Goal: Check status: Verify the current state of an ongoing process or item

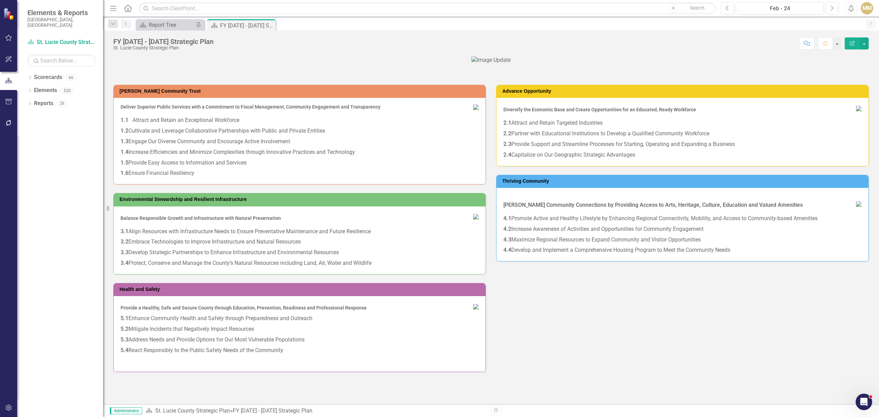
click at [25, 72] on div "Dropdown Scorecards 66 Dropdown St. Lucie County Strategic Plan BOCC Dropdown P…" at bounding box center [60, 244] width 86 height 345
click at [28, 76] on icon "Dropdown" at bounding box center [29, 78] width 5 height 4
click at [34, 88] on icon "Dropdown" at bounding box center [33, 90] width 5 height 4
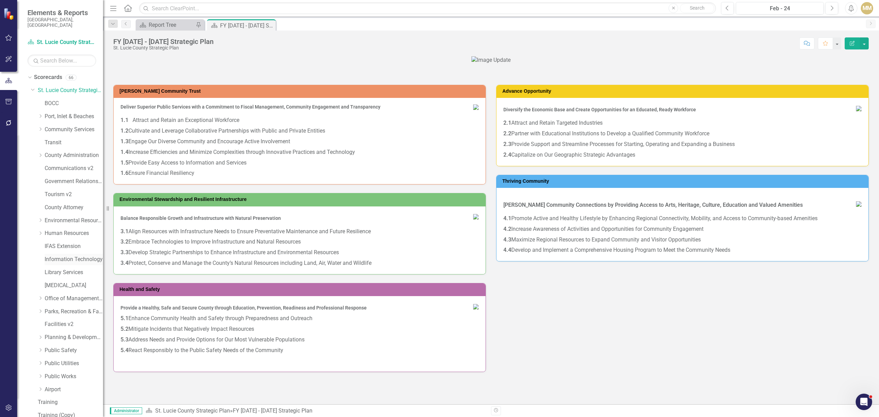
click at [66, 255] on link "Information Technology" at bounding box center [74, 259] width 58 height 8
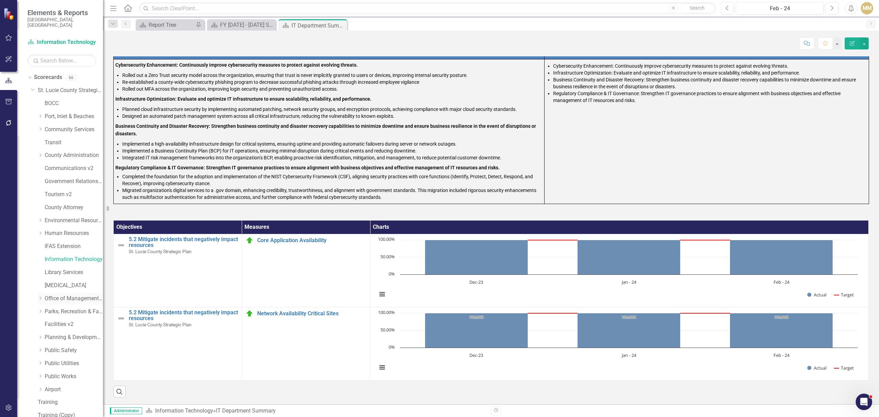
scroll to position [39, 0]
click at [31, 400] on div "Dropdown" at bounding box center [29, 403] width 5 height 6
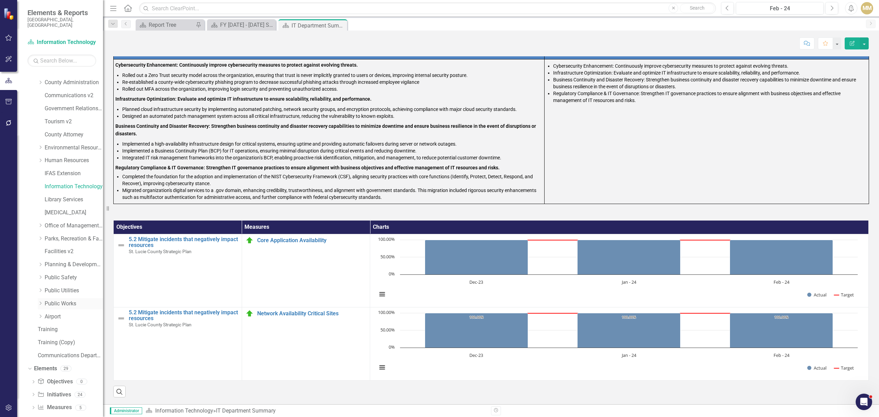
scroll to position [104, 0]
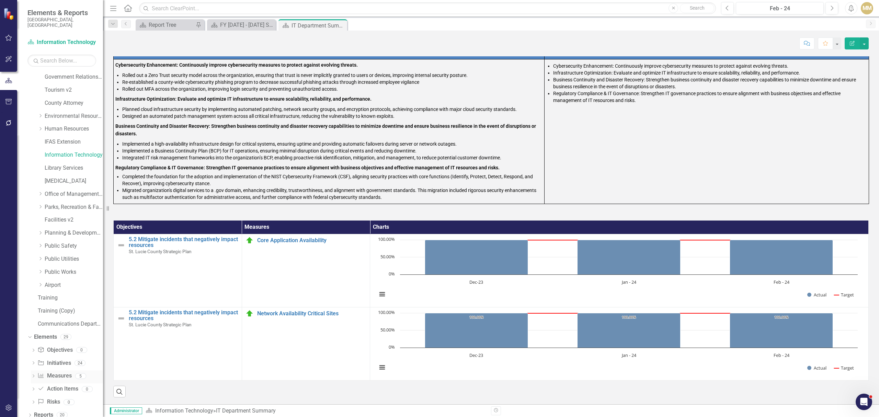
click at [31, 375] on icon "Dropdown" at bounding box center [33, 377] width 5 height 4
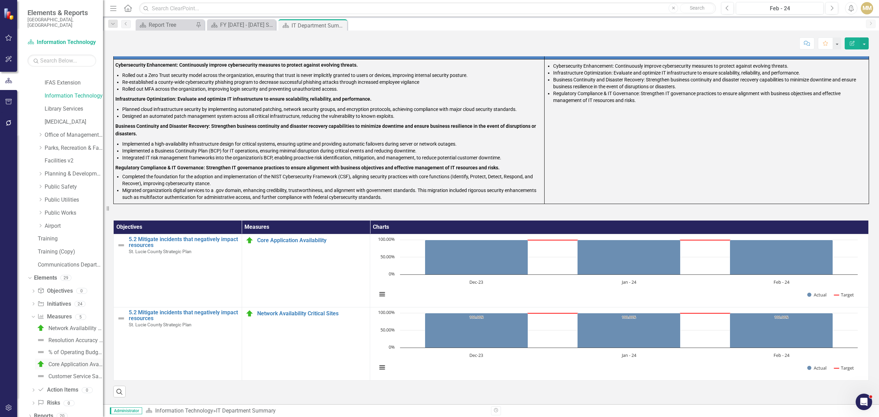
scroll to position [164, 0]
click at [83, 372] on div "Customer Service Satisfaction Rating" at bounding box center [75, 375] width 55 height 6
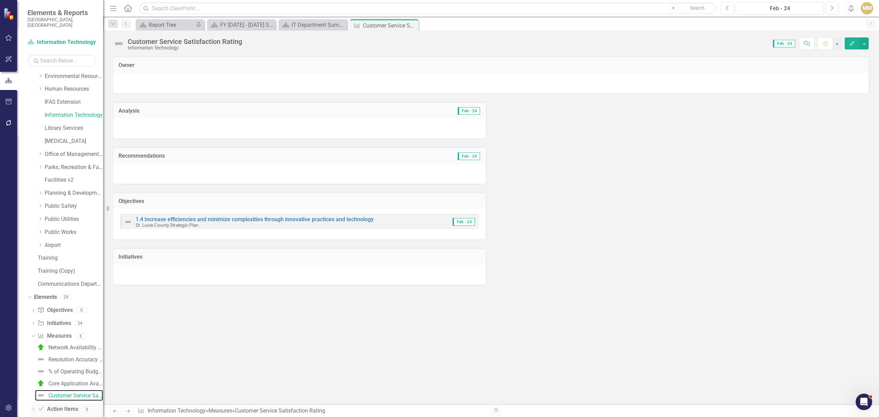
scroll to position [164, 0]
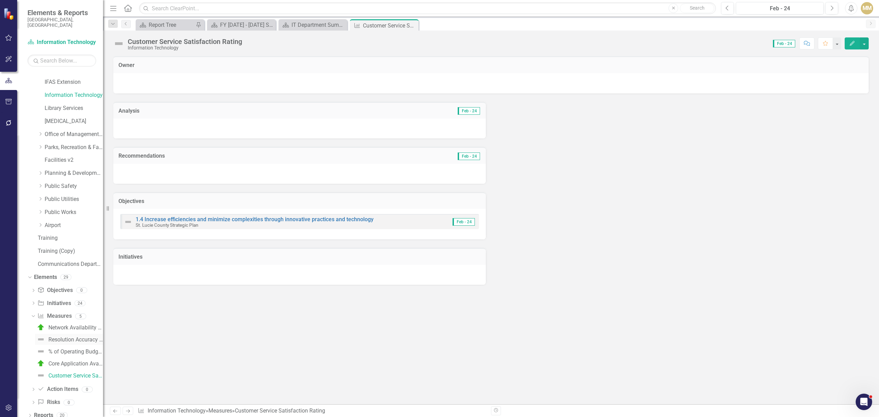
click at [84, 336] on div "Resolution Accuracy Rate" at bounding box center [75, 339] width 55 height 6
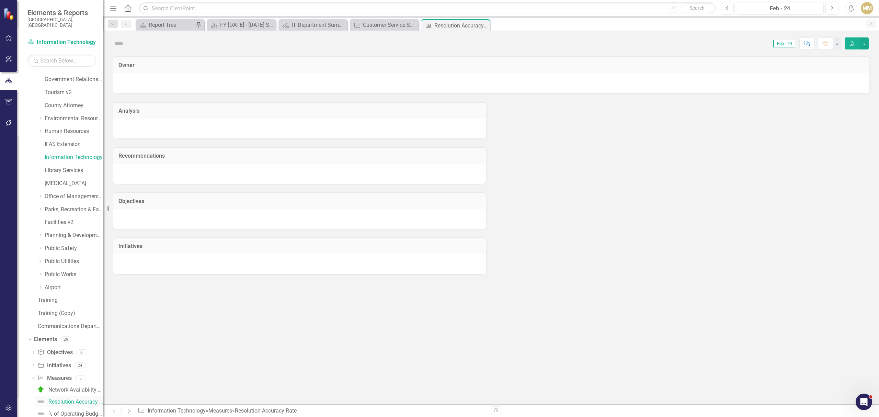
scroll to position [87, 0]
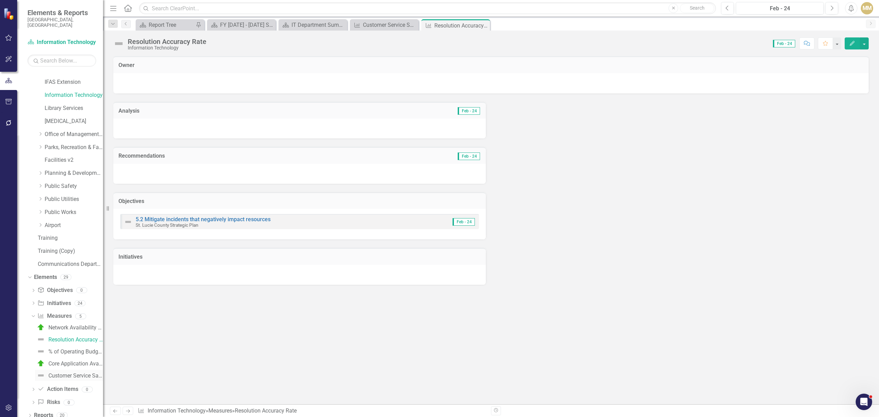
click at [69, 372] on div "Customer Service Satisfaction Rating" at bounding box center [75, 375] width 55 height 6
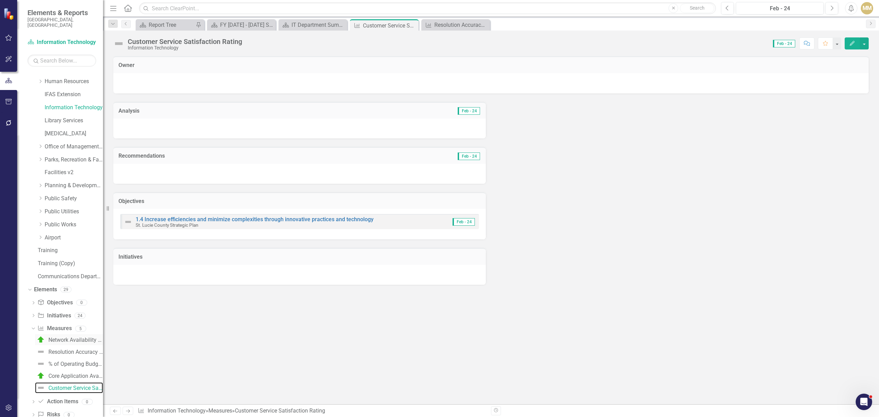
scroll to position [164, 0]
click at [34, 302] on icon "Dropdown" at bounding box center [33, 304] width 5 height 4
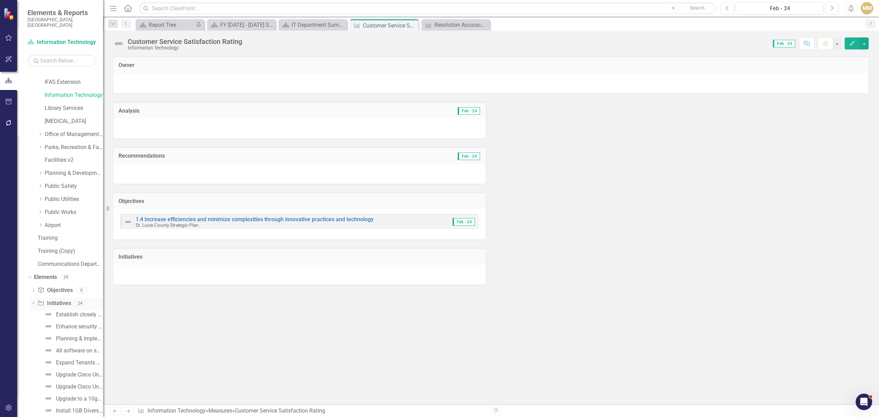
click at [34, 300] on div "Dropdown" at bounding box center [32, 302] width 6 height 5
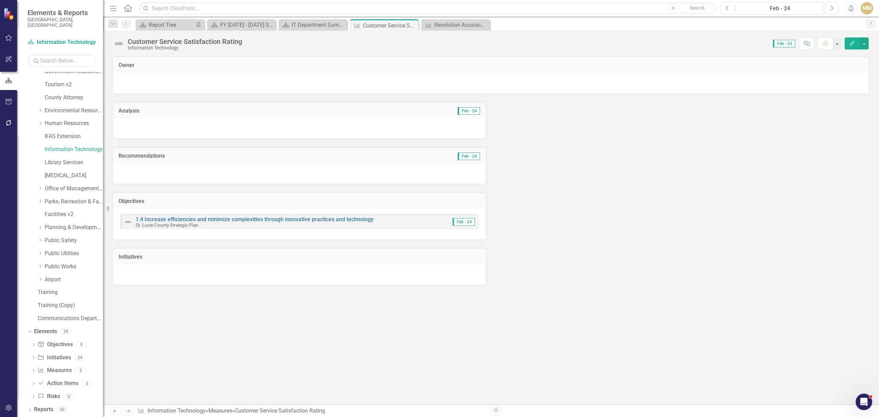
scroll to position [104, 0]
click at [69, 151] on link "Information Technology" at bounding box center [74, 155] width 58 height 8
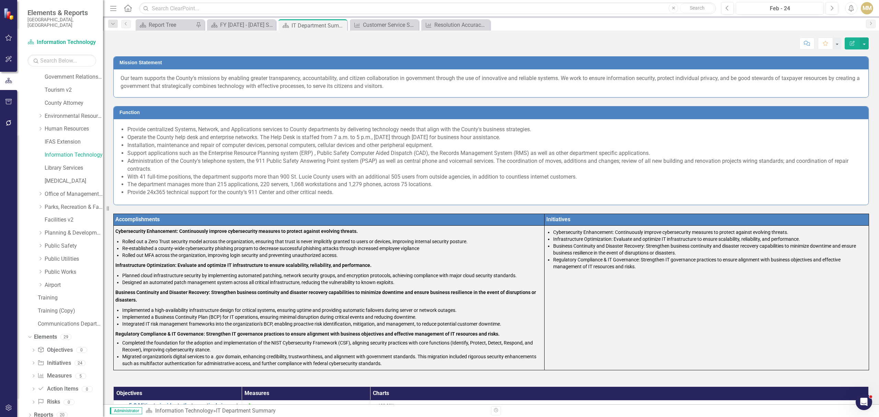
click at [201, 87] on span "Our team supports the County's missions by enabling greater transparency, accou…" at bounding box center [489, 82] width 739 height 14
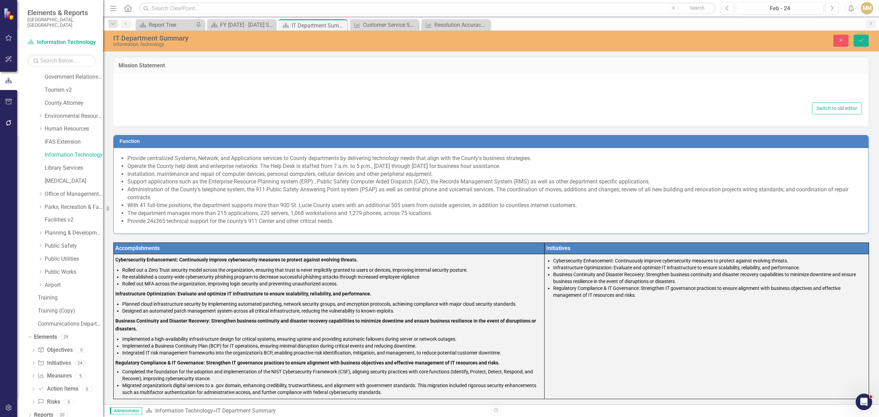
type textarea "Our team supports the County's missions by enabling greater transparency, accou…"
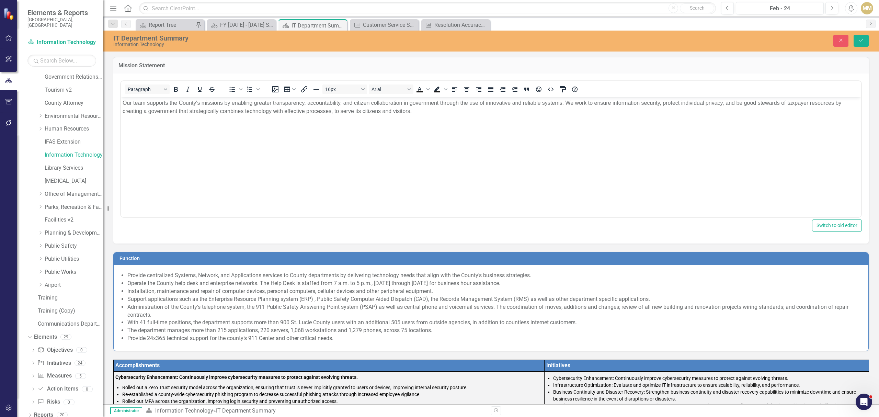
click at [407, 112] on p "Our team supports the County's missions by enabling greater transparency, accou…" at bounding box center [491, 107] width 737 height 16
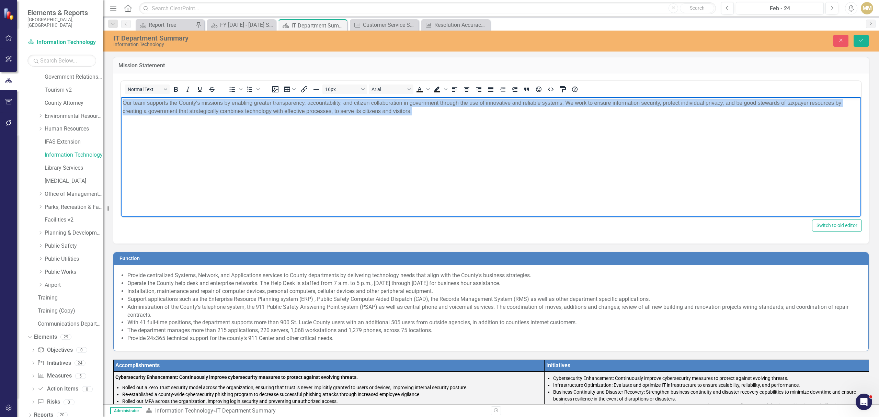
drag, startPoint x: 422, startPoint y: 113, endPoint x: 235, endPoint y: 196, distance: 204.7
click at [121, 100] on html "Our team supports the County's missions by enabling greater transparency, accou…" at bounding box center [491, 148] width 740 height 103
copy p "Our team supports the County's missions by enabling greater transparency, accou…"
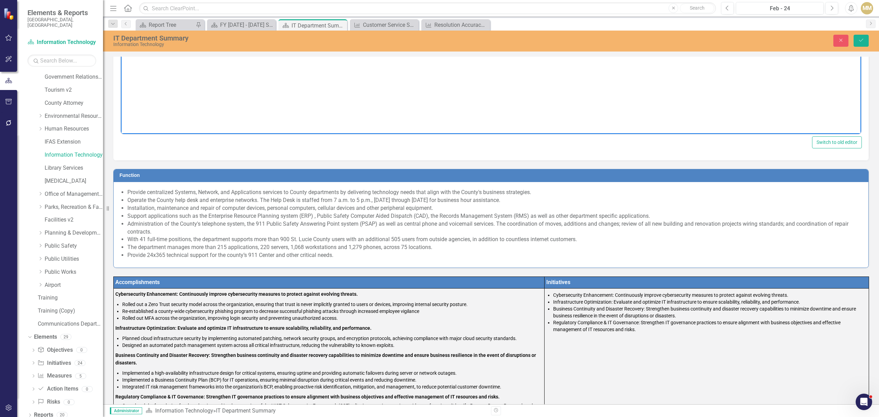
scroll to position [91, 0]
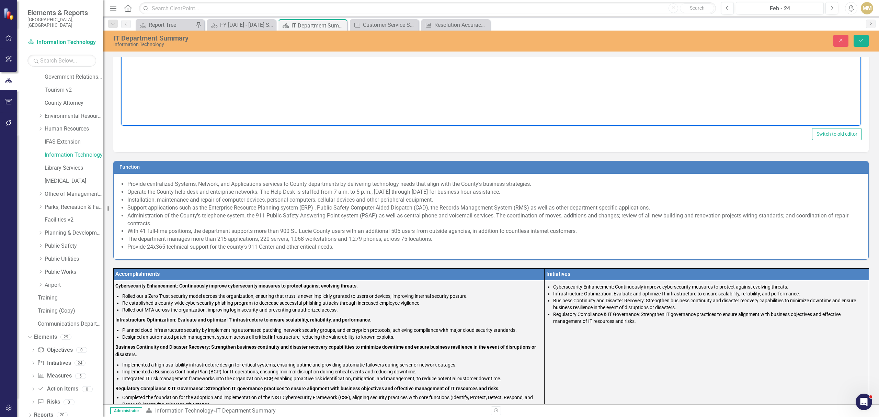
click at [235, 217] on li "Administration of the County's telephone system, the 911 Public Safety Answerin…" at bounding box center [494, 220] width 734 height 16
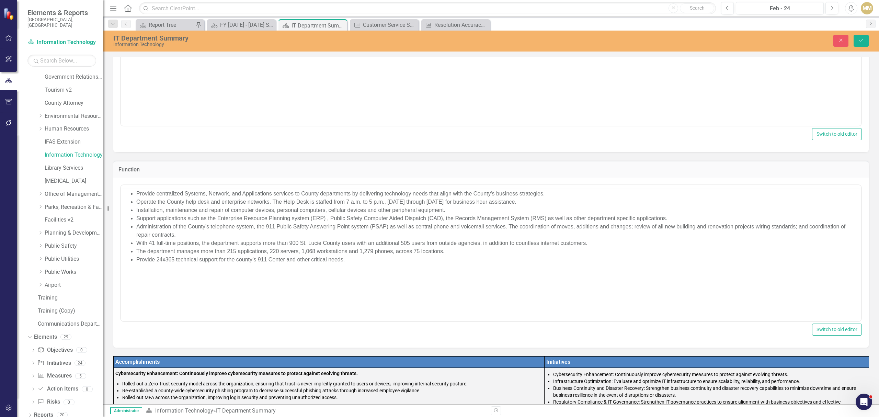
scroll to position [0, 0]
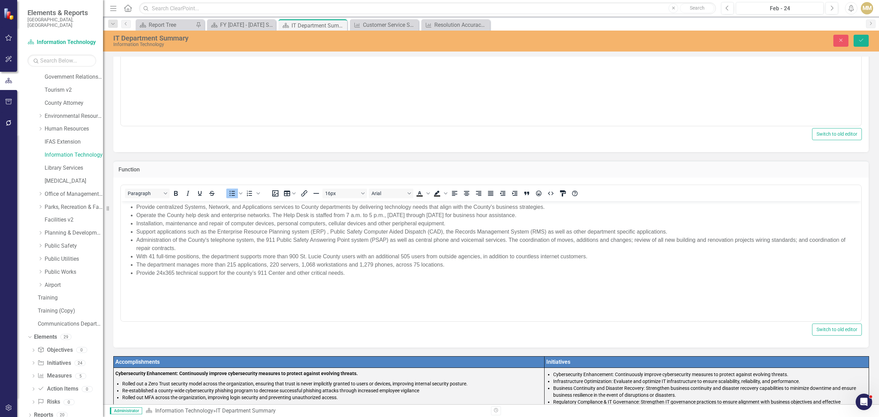
click at [357, 298] on body "Provide centralized Systems, Network, and Applications services to County depar…" at bounding box center [491, 252] width 740 height 103
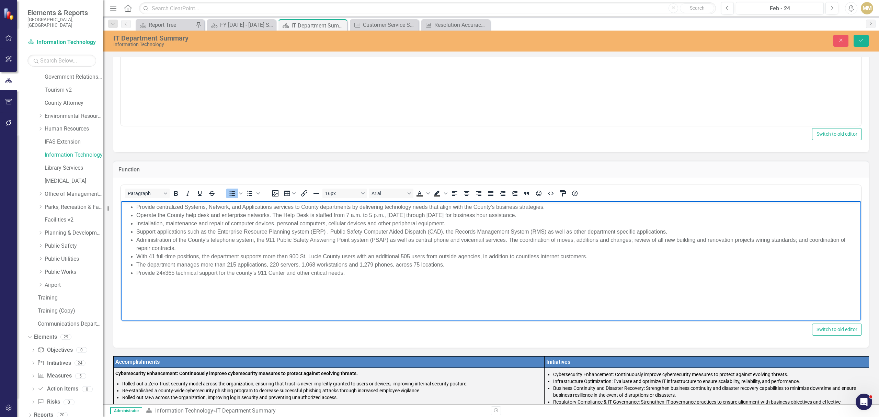
drag, startPoint x: 372, startPoint y: 277, endPoint x: 124, endPoint y: 209, distance: 257.6
click at [124, 209] on body "Provide centralized Systems, Network, and Applications services to County depar…" at bounding box center [491, 252] width 740 height 103
copy ul "Provide centralized Systems, Network, and Applications services to County depar…"
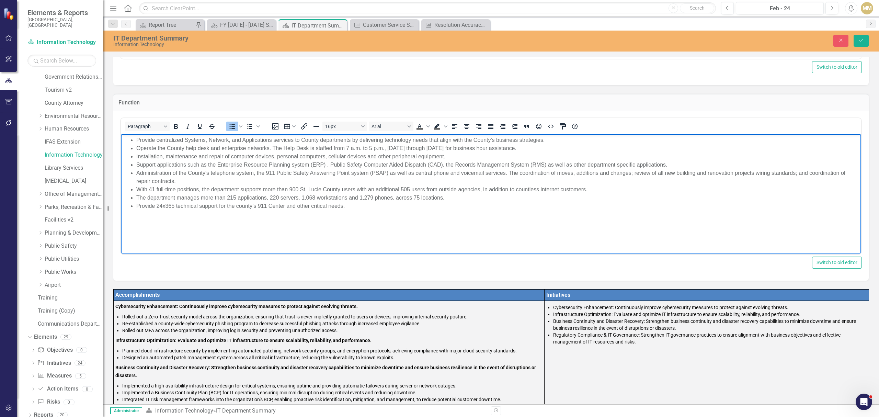
scroll to position [275, 0]
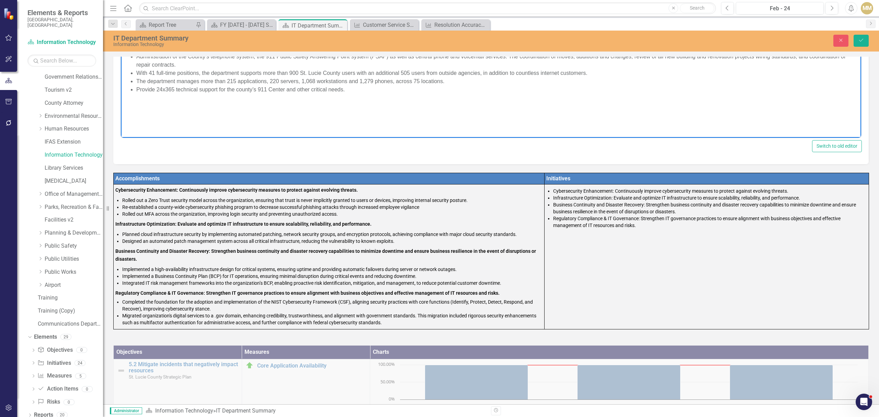
click at [160, 224] on strong "Infrastructure Optimization: Evaluate and optimize IT infrastructure to ensure …" at bounding box center [243, 223] width 256 height 5
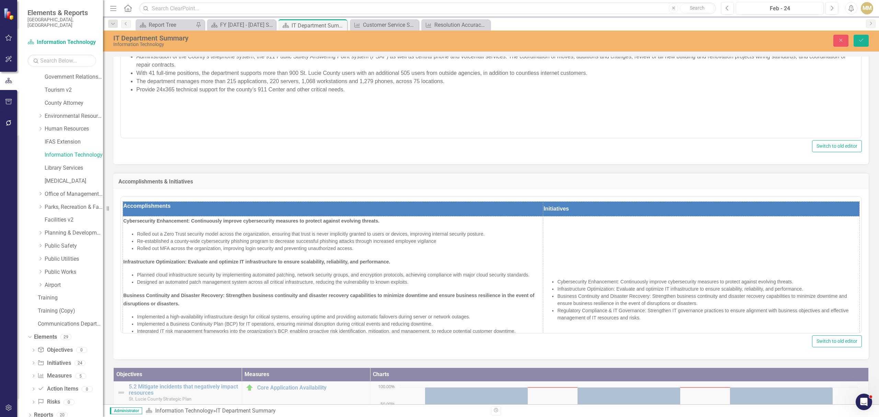
scroll to position [0, 0]
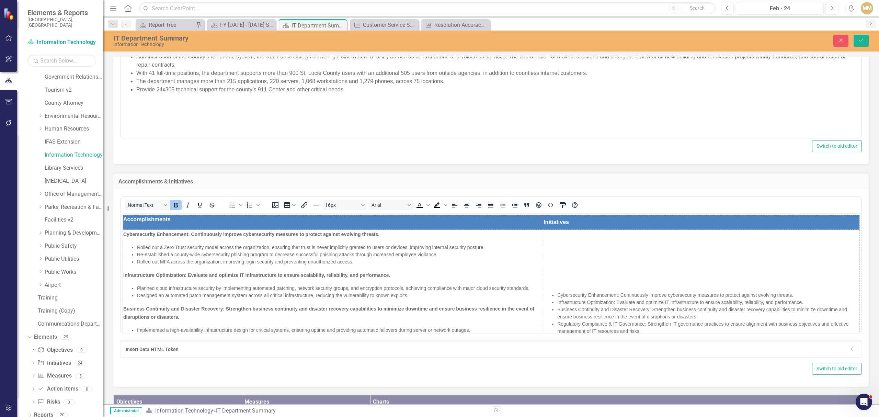
click at [7, 37] on icon "button" at bounding box center [8, 37] width 7 height 5
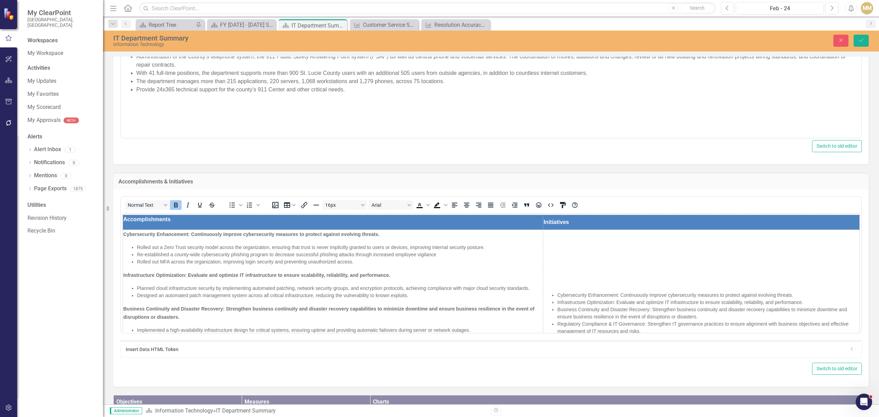
click at [153, 139] on div "Paragraph To open the popup, press Shift+Enter To open the popup, press Shift+E…" at bounding box center [490, 75] width 741 height 153
click at [251, 256] on span "Re-established a county-wide cybersecurity phishing program to decrease success…" at bounding box center [286, 254] width 299 height 5
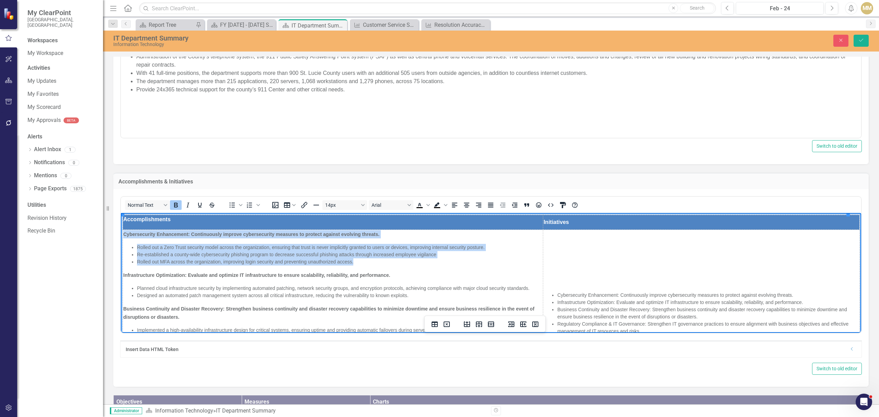
drag, startPoint x: 379, startPoint y: 263, endPoint x: 124, endPoint y: 235, distance: 255.9
click at [124, 235] on td "Cybersecurity Enhancement: Continuously improve cybersecurity measures to prote…" at bounding box center [333, 316] width 420 height 173
copy td "Cybersecurity Enhancement: Continuously improve cybersecurity measures to prote…"
click at [226, 280] on td "Cybersecurity Enhancement: Continuously improve cybersecurity measures to prote…" at bounding box center [333, 316] width 420 height 173
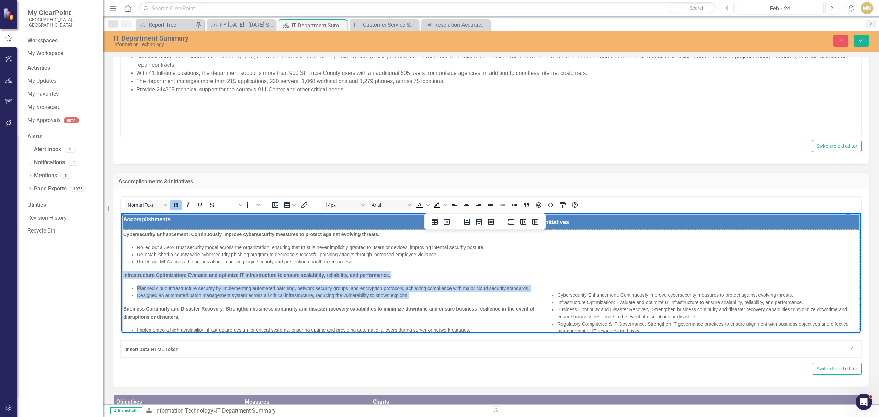
drag, startPoint x: 428, startPoint y: 299, endPoint x: 124, endPoint y: 274, distance: 305.1
click at [124, 274] on td "Cybersecurity Enhancement: Continuously improve cybersecurity measures to prote…" at bounding box center [333, 316] width 420 height 173
copy td "Infrastructure Optimization: Evaluate and optimize IT infrastructure to ensure …"
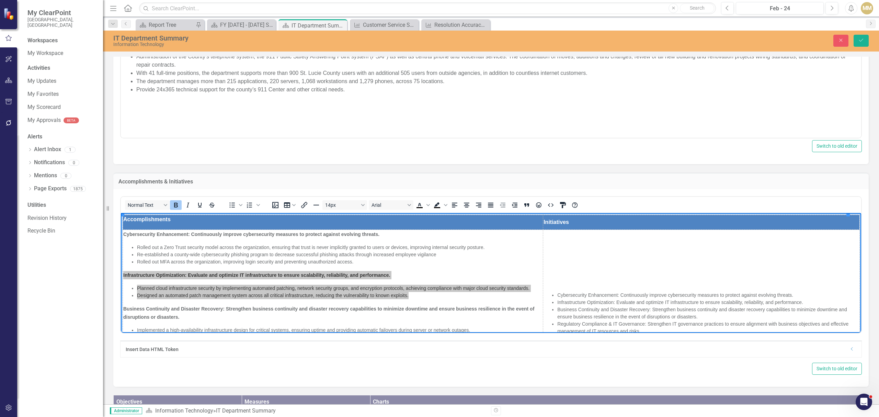
scroll to position [46, 0]
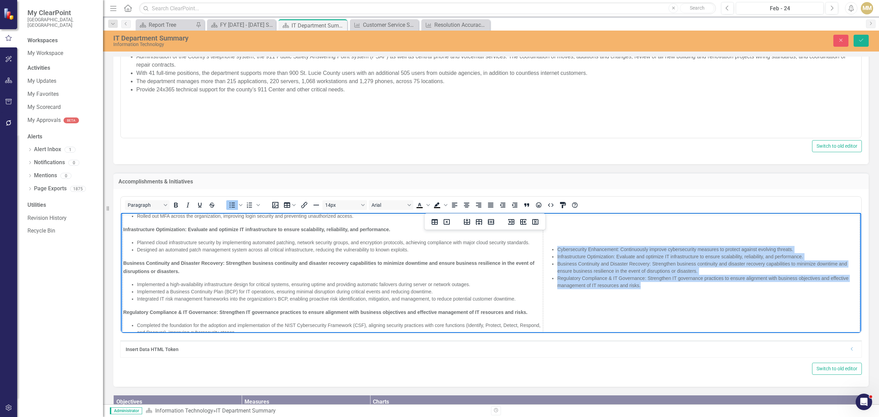
drag, startPoint x: 646, startPoint y: 288, endPoint x: 552, endPoint y: 249, distance: 102.2
click at [552, 249] on ul "Cybersecurity Enhancement: Continuously improve cybersecurity measures to prote…" at bounding box center [700, 267] width 315 height 43
copy ul "Cybersecurity Enhancement: Continuously improve cybersecurity measures to prote…"
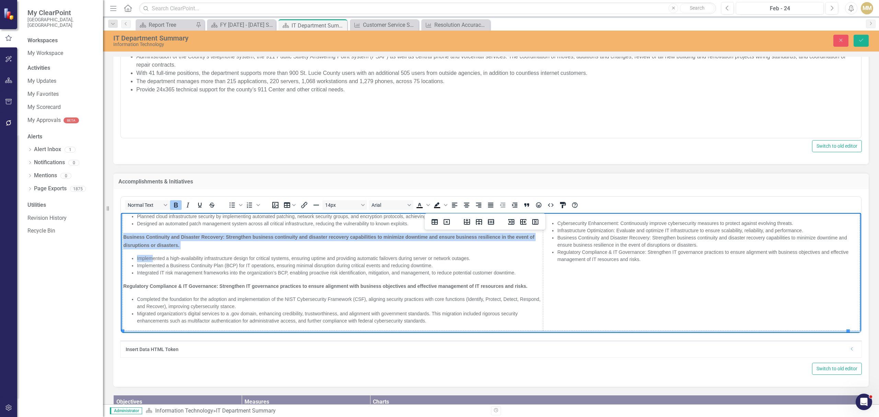
scroll to position [85, 0]
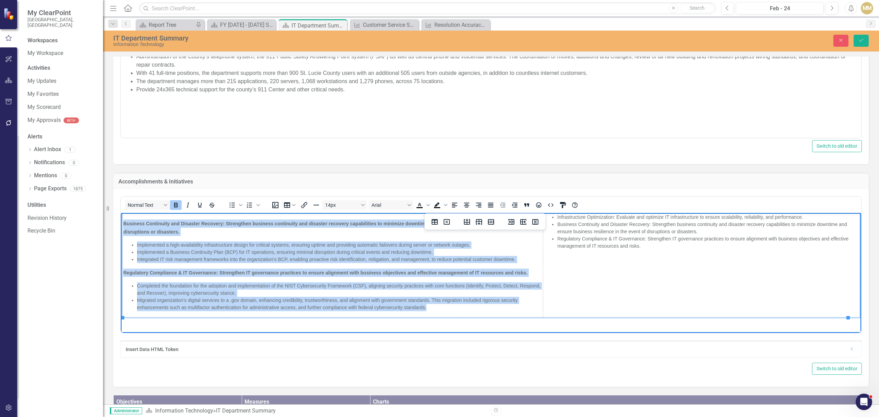
drag, startPoint x: 124, startPoint y: 262, endPoint x: 429, endPoint y: 309, distance: 309.4
click at [429, 309] on td "Cybersecurity Enhancement: Continuously improve cybersecurity measures to prote…" at bounding box center [333, 231] width 420 height 173
copy td "Business Continuity and Disaster Recovery: Strengthen business continuity and d…"
click at [188, 273] on strong "Regulatory Compliance & IT Governance: Strengthen IT governance practices to en…" at bounding box center [325, 272] width 404 height 5
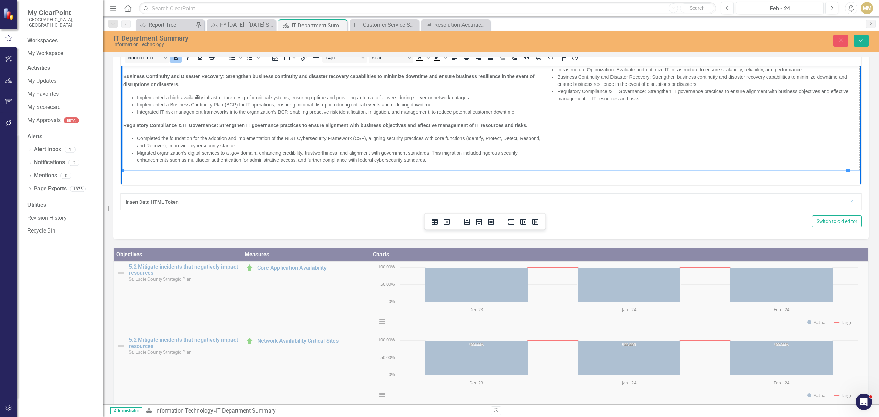
scroll to position [451, 0]
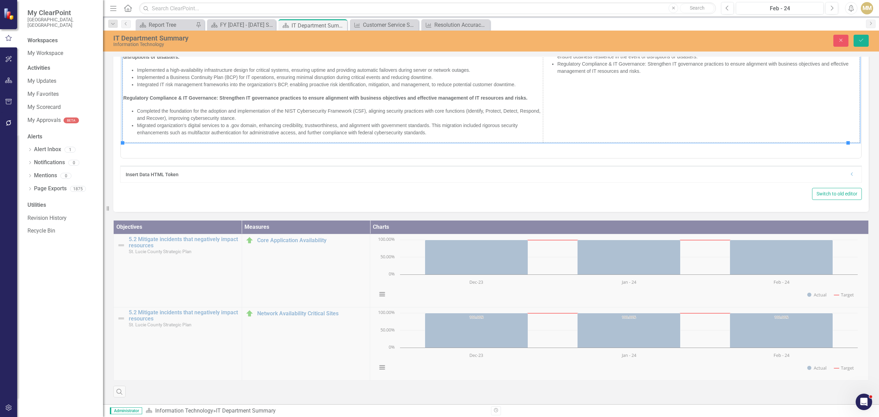
click at [209, 199] on div "Normal Text To open the popup, press Shift+Enter To open the popup, press Shift…" at bounding box center [490, 112] width 755 height 197
click at [838, 39] on icon "Close" at bounding box center [841, 40] width 6 height 5
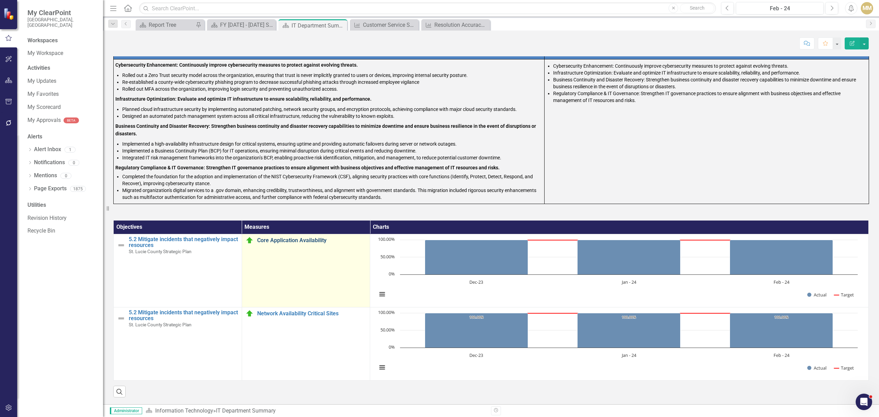
click at [292, 238] on link "Core Application Availability" at bounding box center [312, 240] width 110 height 6
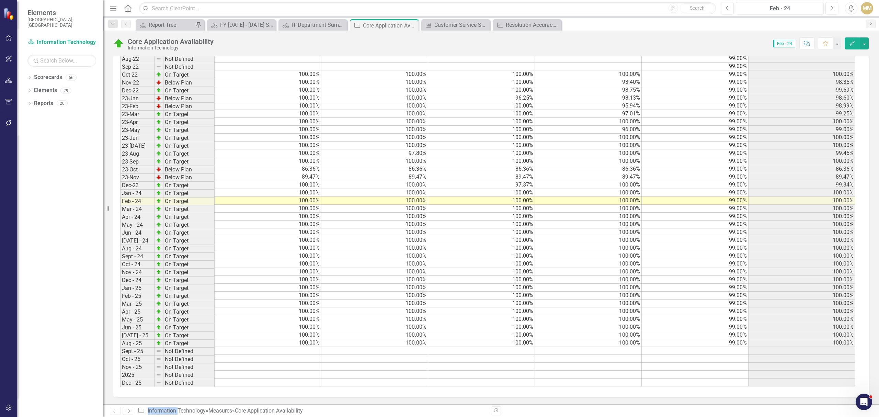
scroll to position [425, 0]
click at [304, 339] on td "100.00%" at bounding box center [268, 343] width 107 height 8
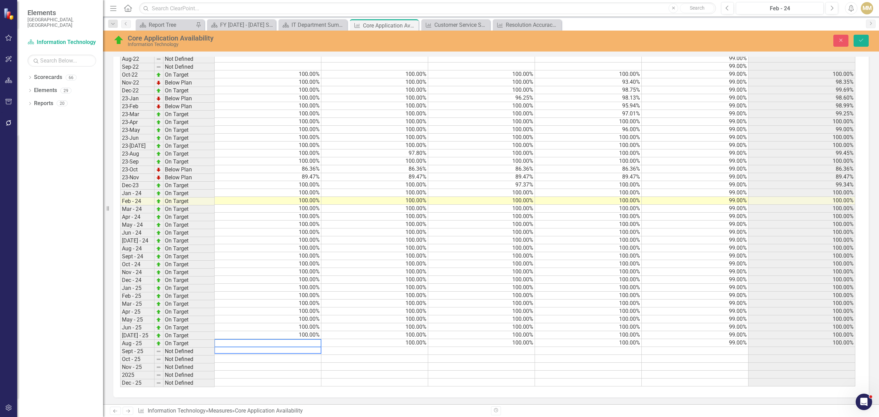
click at [795, 339] on td "100.00%" at bounding box center [801, 343] width 107 height 8
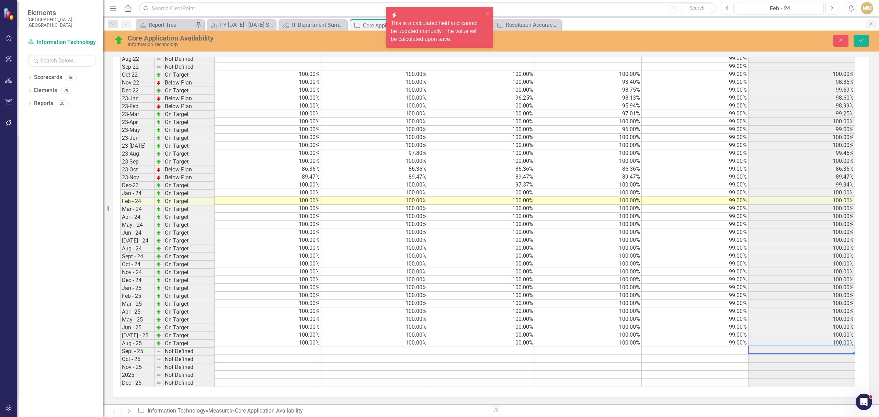
click at [795, 339] on td "100.00%" at bounding box center [801, 343] width 107 height 8
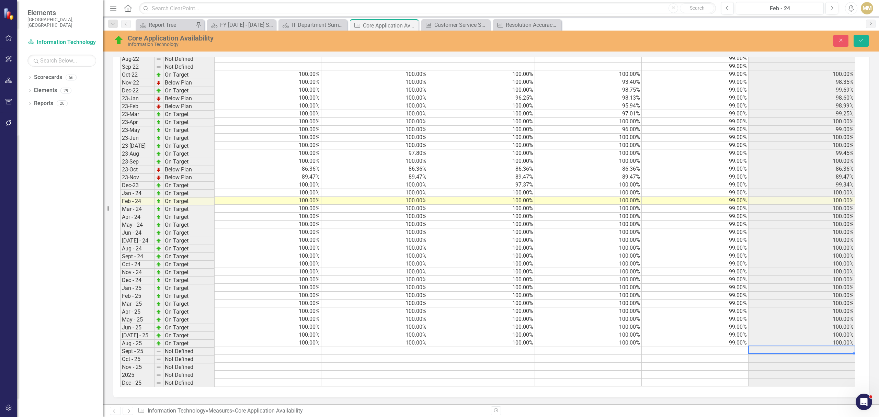
scroll to position [0, 0]
drag, startPoint x: 839, startPoint y: 39, endPoint x: 724, endPoint y: 135, distance: 149.7
click at [839, 39] on icon "Close" at bounding box center [841, 40] width 6 height 5
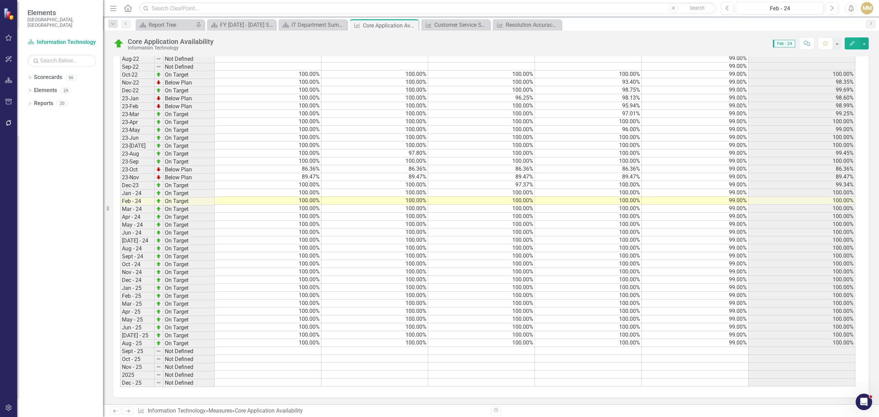
scroll to position [425, 0]
click at [411, 26] on icon at bounding box center [412, 26] width 4 height 4
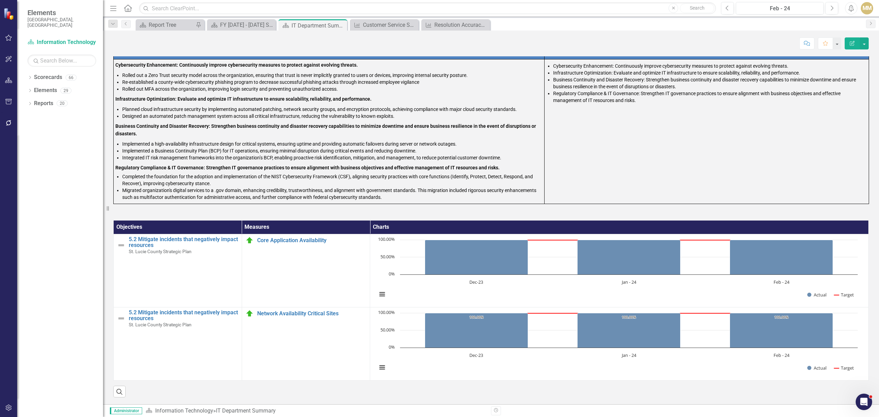
scroll to position [168, 0]
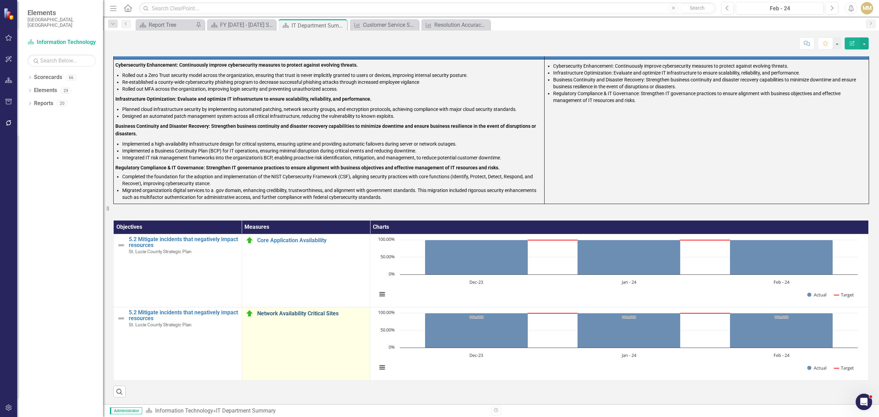
click at [273, 310] on link "Network Availability Critical Sites" at bounding box center [312, 313] width 110 height 6
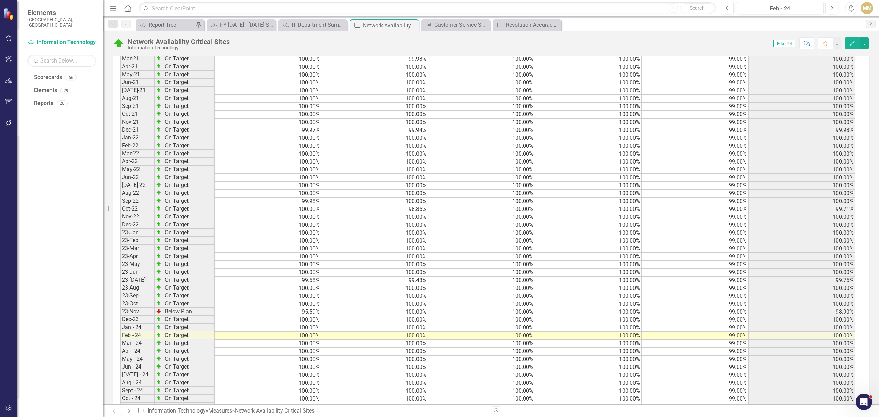
scroll to position [434, 0]
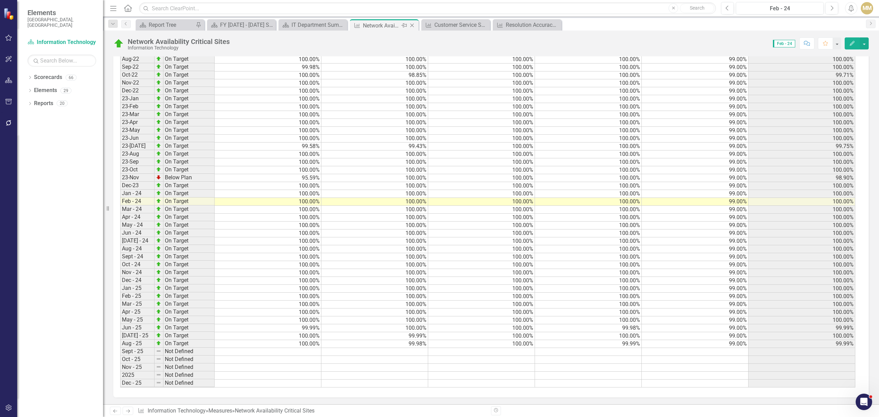
click at [414, 26] on icon "Close" at bounding box center [412, 25] width 7 height 5
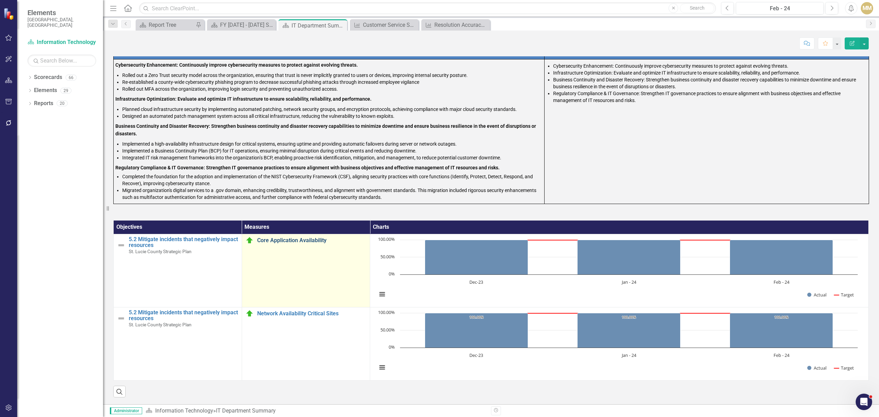
scroll to position [168, 0]
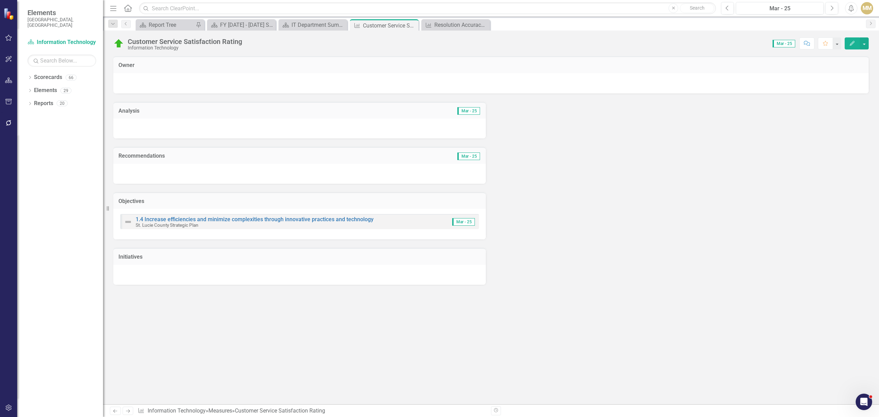
click at [849, 43] on icon "Edit" at bounding box center [852, 43] width 6 height 5
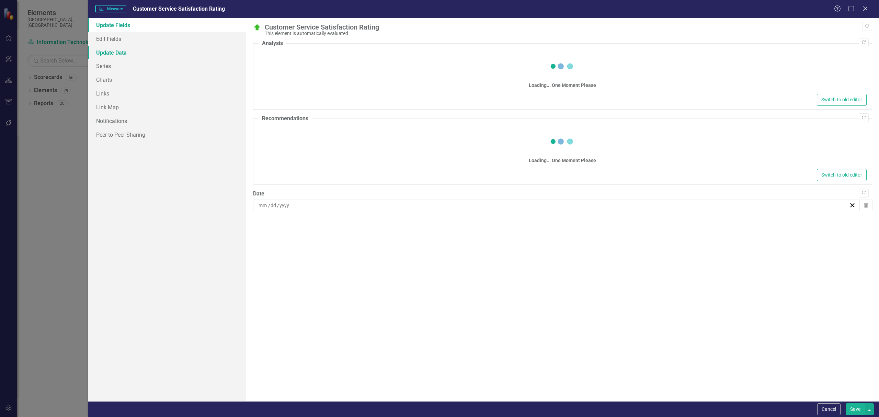
click at [116, 55] on link "Update Data" at bounding box center [167, 53] width 158 height 14
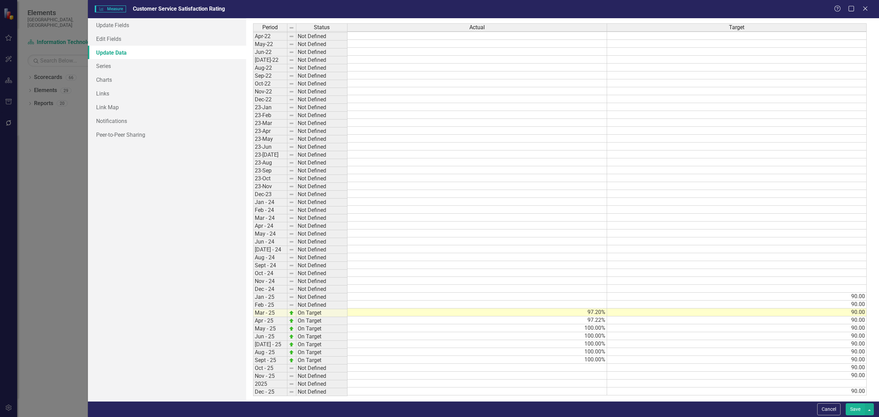
drag, startPoint x: 865, startPoint y: 9, endPoint x: 843, endPoint y: 21, distance: 24.9
click at [865, 9] on icon "Close" at bounding box center [865, 8] width 7 height 5
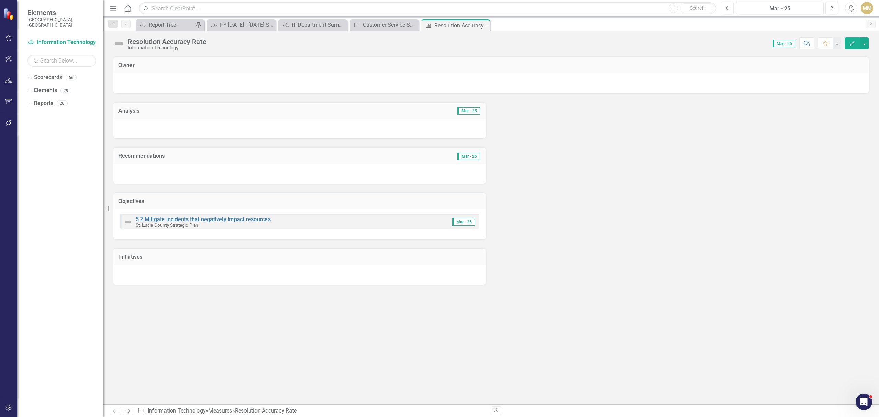
click at [850, 43] on icon "Edit" at bounding box center [852, 43] width 6 height 5
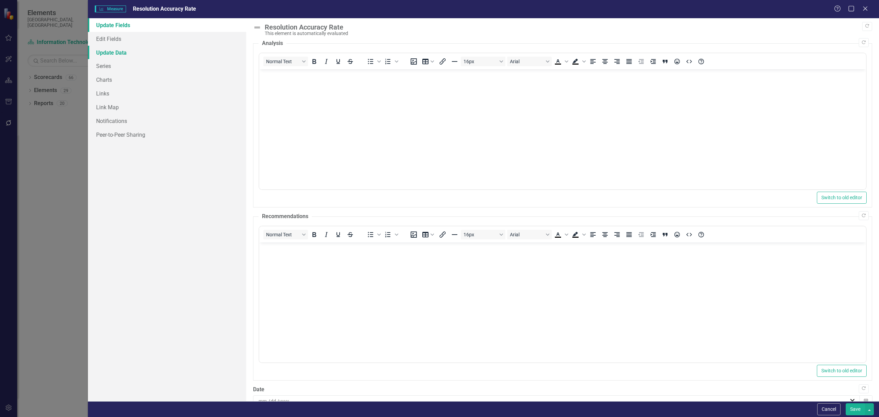
click at [148, 49] on link "Update Data" at bounding box center [167, 53] width 158 height 14
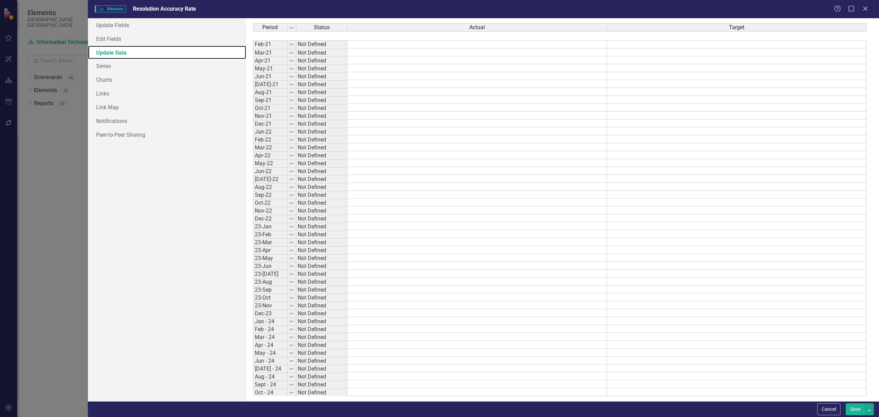
scroll to position [126, 0]
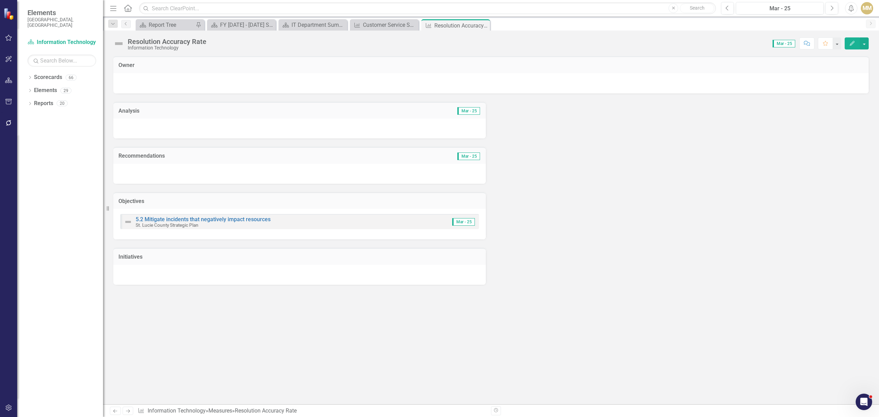
click at [846, 48] on button "Edit" at bounding box center [851, 43] width 15 height 12
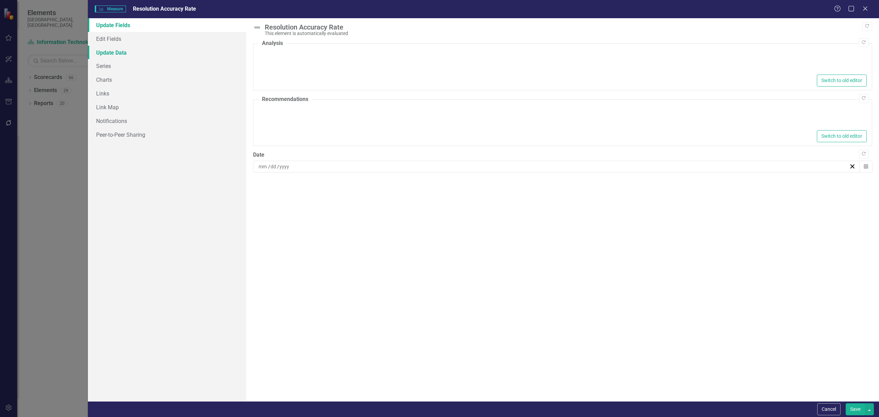
click at [130, 56] on link "Update Data" at bounding box center [167, 53] width 158 height 14
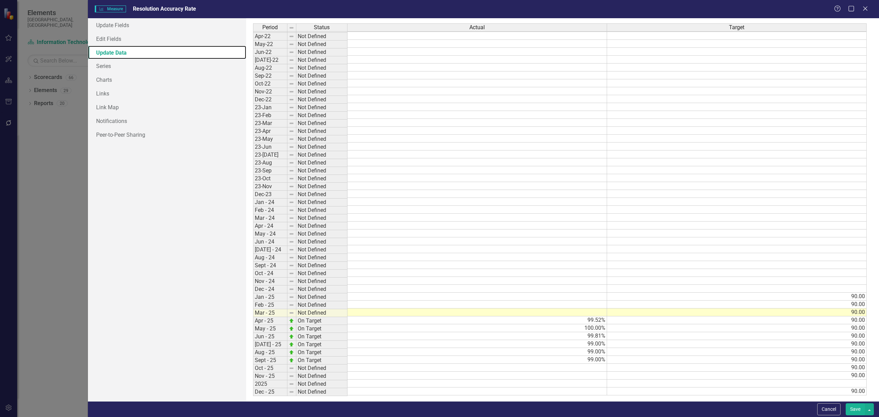
scroll to position [125, 0]
